Goal: Navigation & Orientation: Find specific page/section

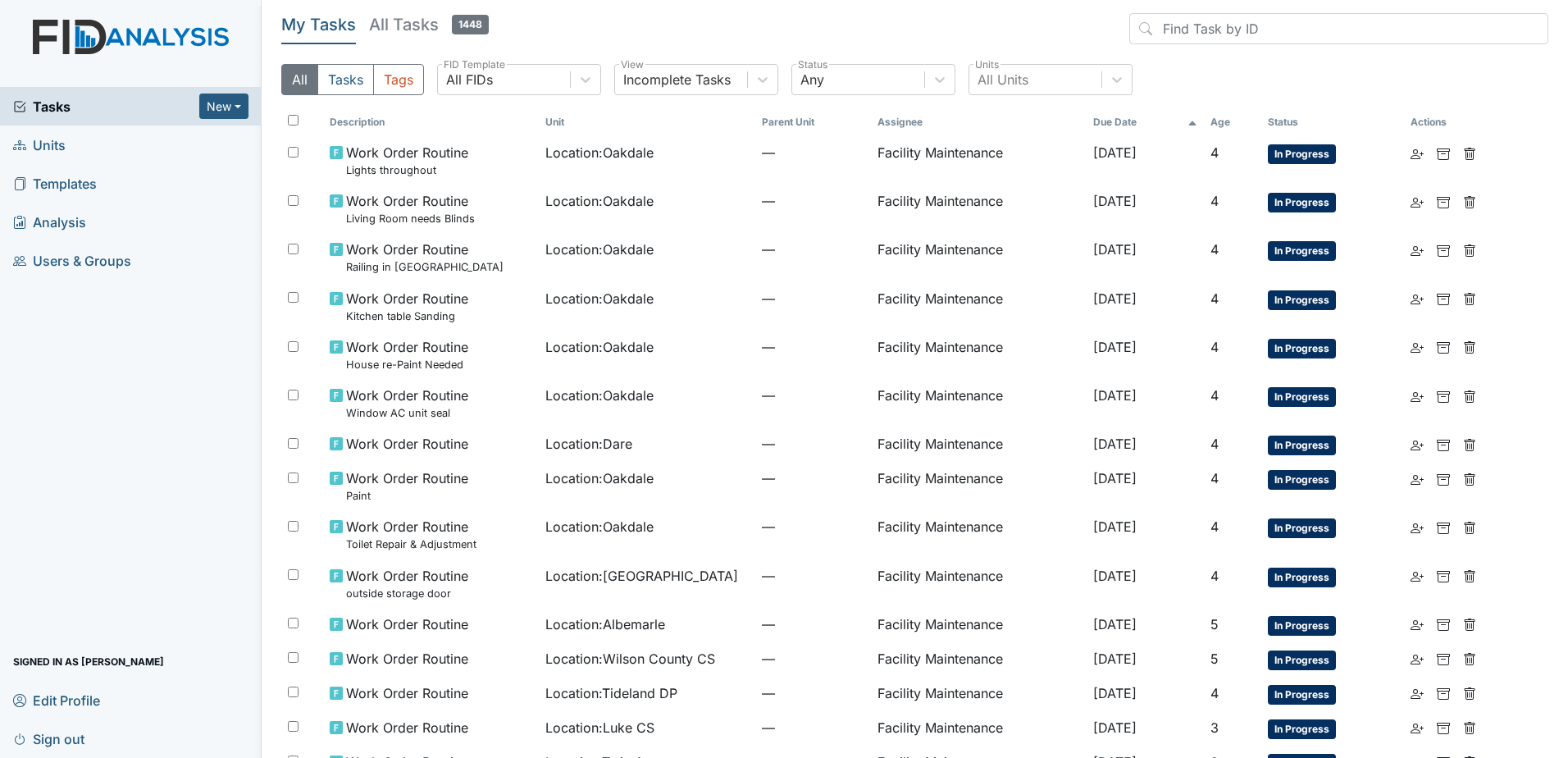
scroll to position [750, 0]
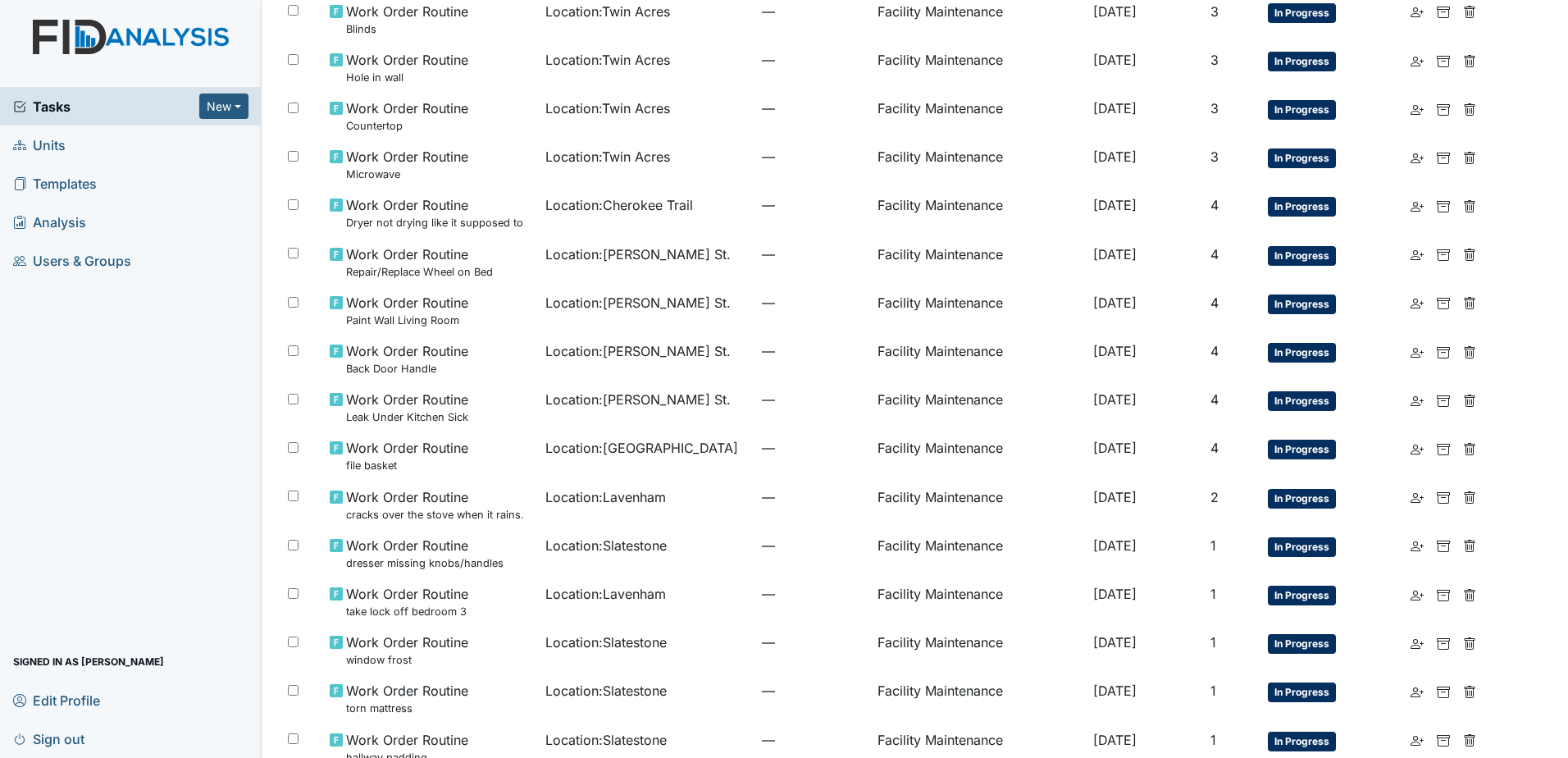
click at [144, 138] on link "Units" at bounding box center [131, 145] width 262 height 39
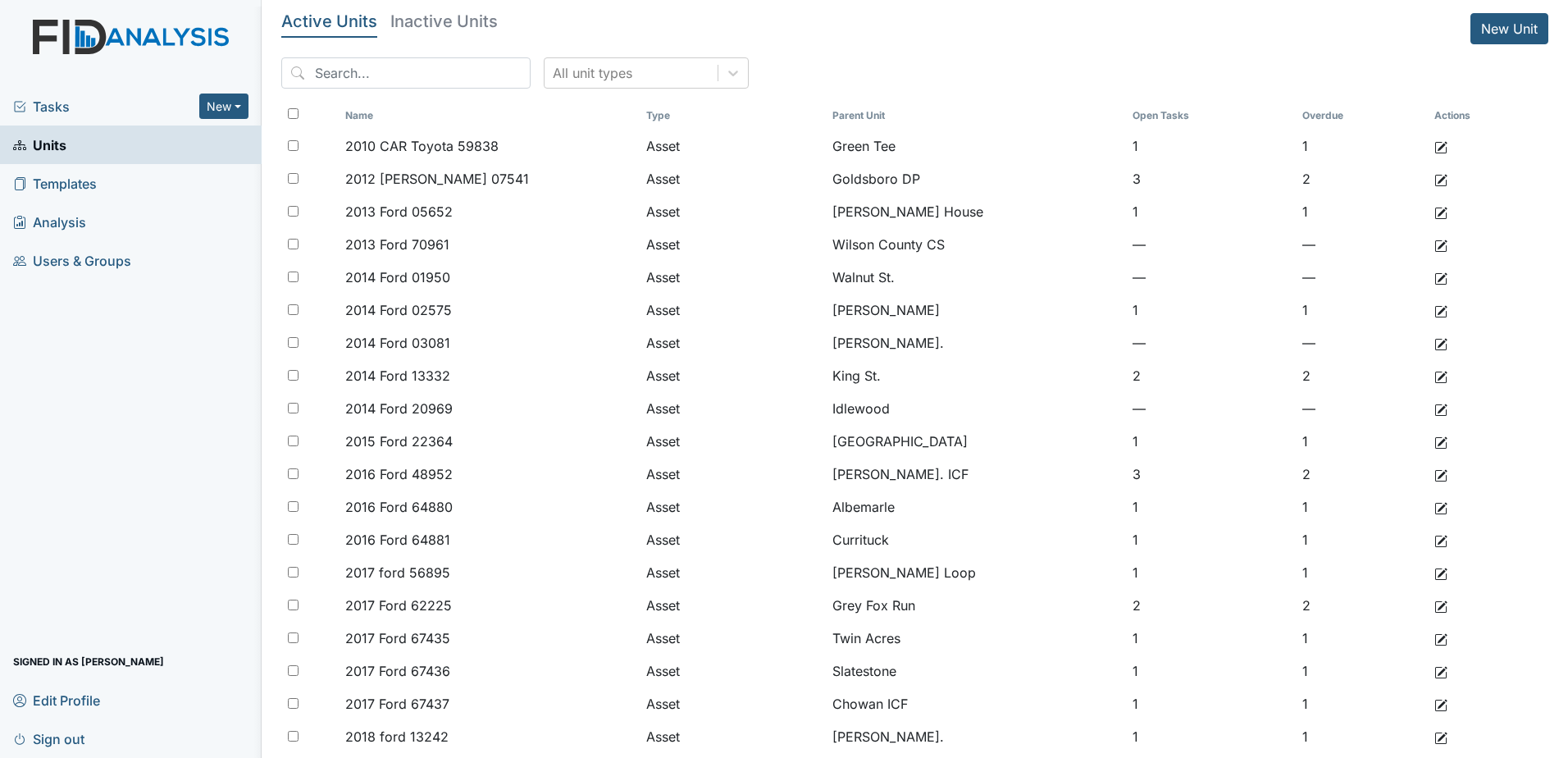
click at [64, 108] on span "Tasks" at bounding box center [106, 106] width 186 height 20
